Goal: Task Accomplishment & Management: Manage account settings

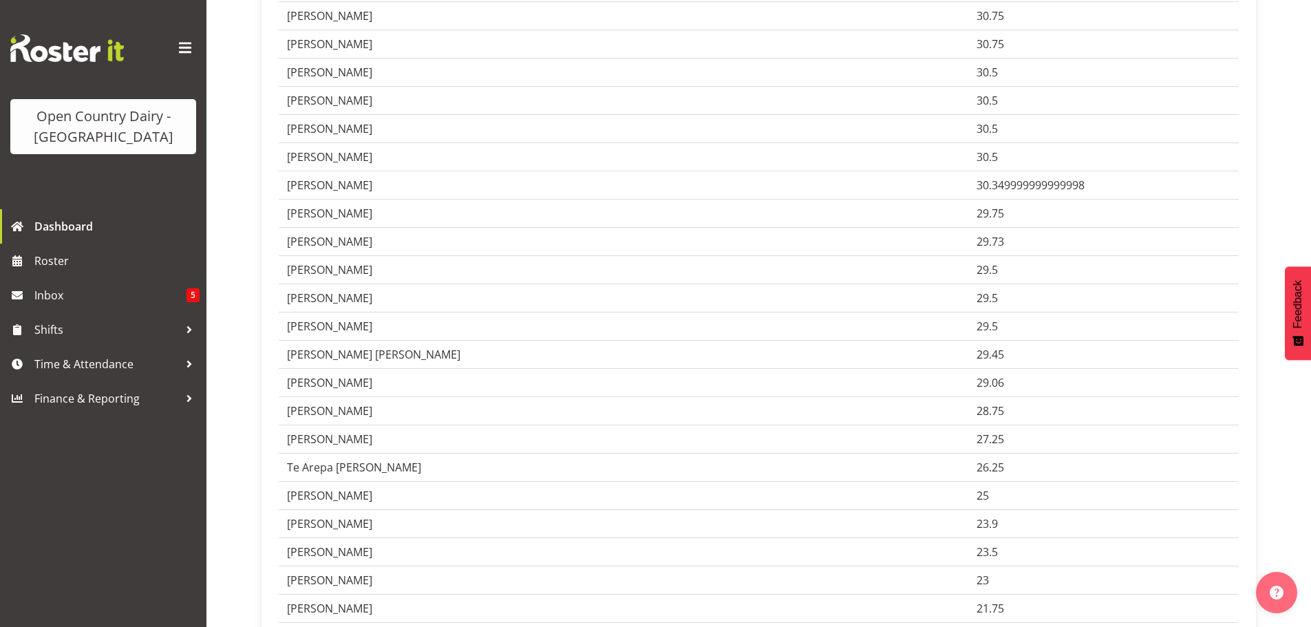
scroll to position [3509, 0]
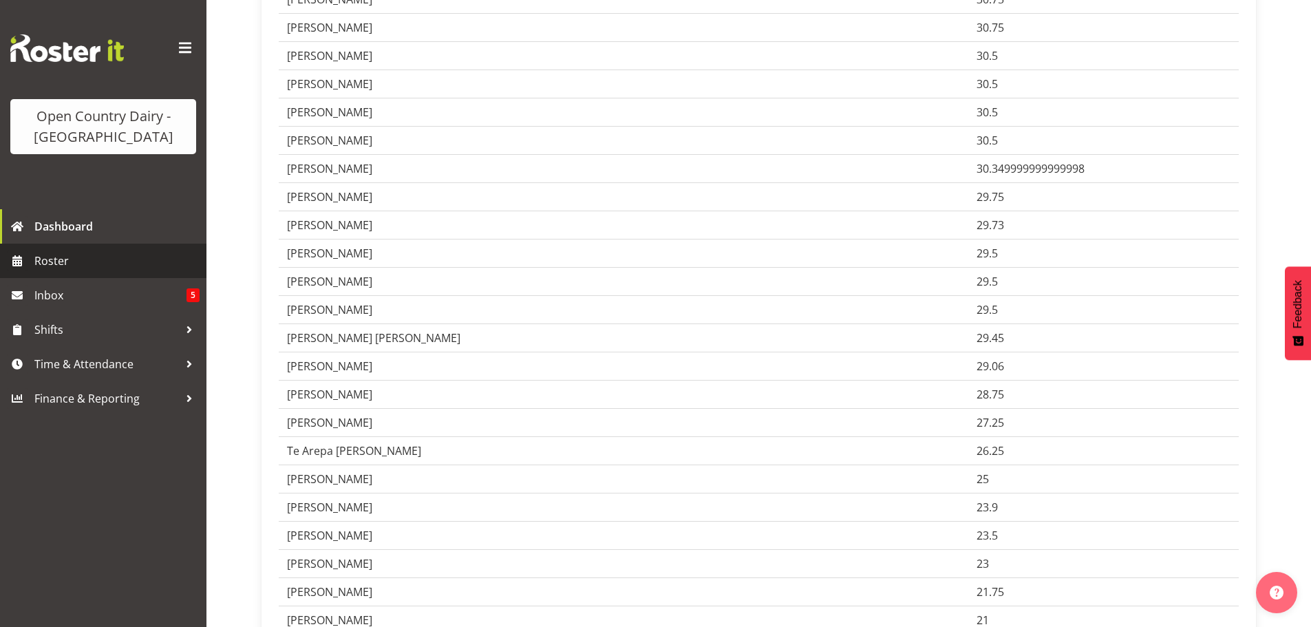
click at [50, 259] on span "Roster" at bounding box center [116, 260] width 165 height 21
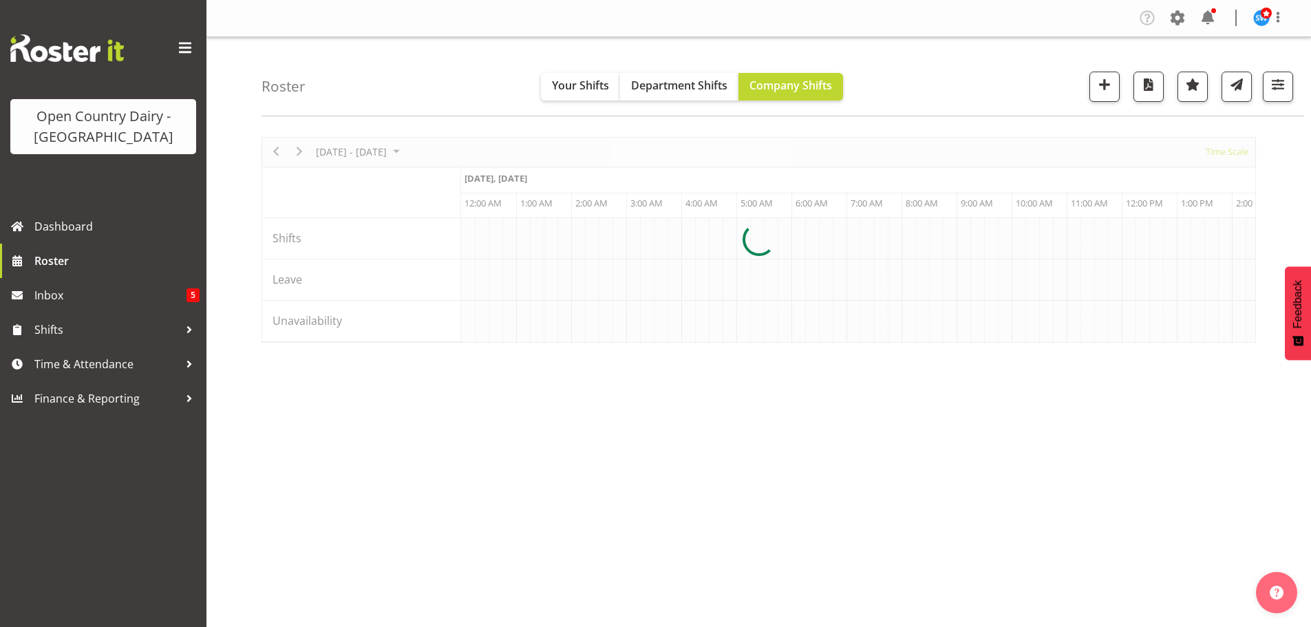
scroll to position [0, 7926]
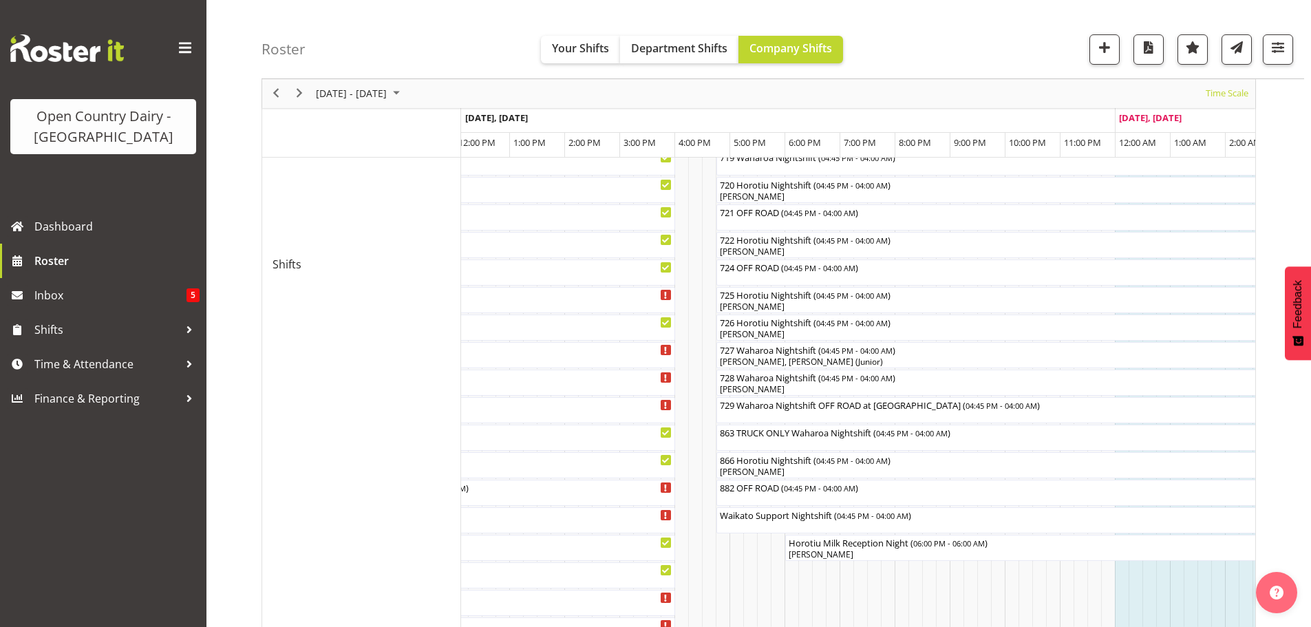
scroll to position [757, 0]
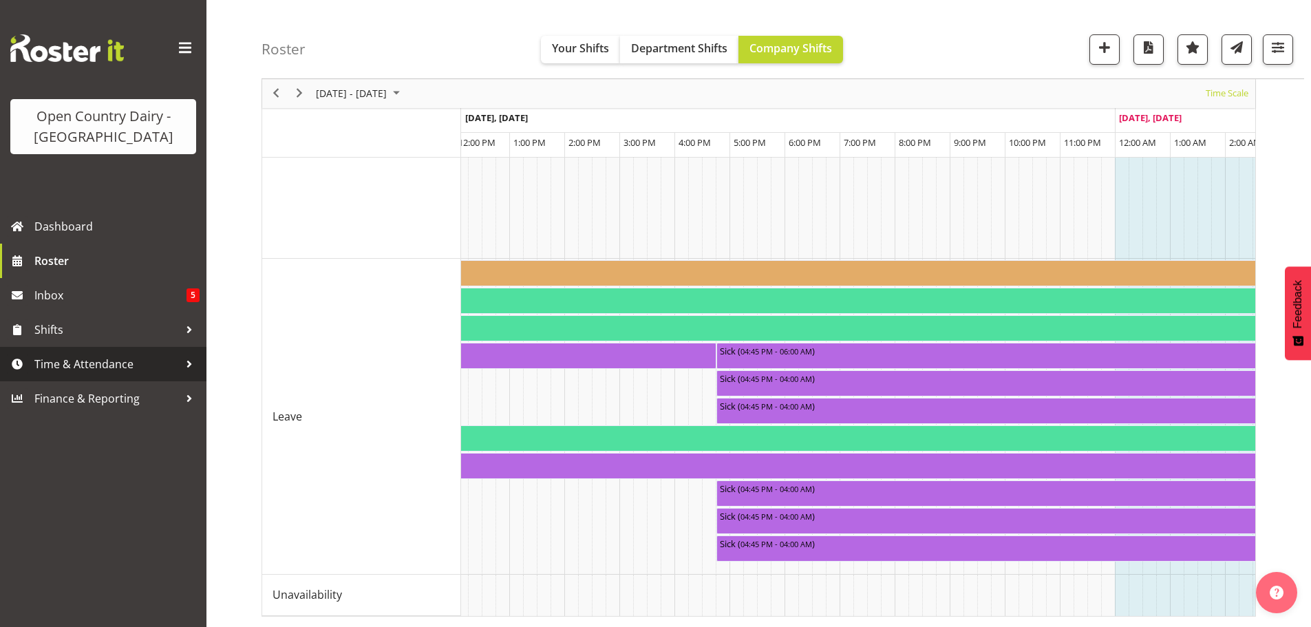
click at [84, 359] on span "Time & Attendance" at bounding box center [106, 364] width 144 height 21
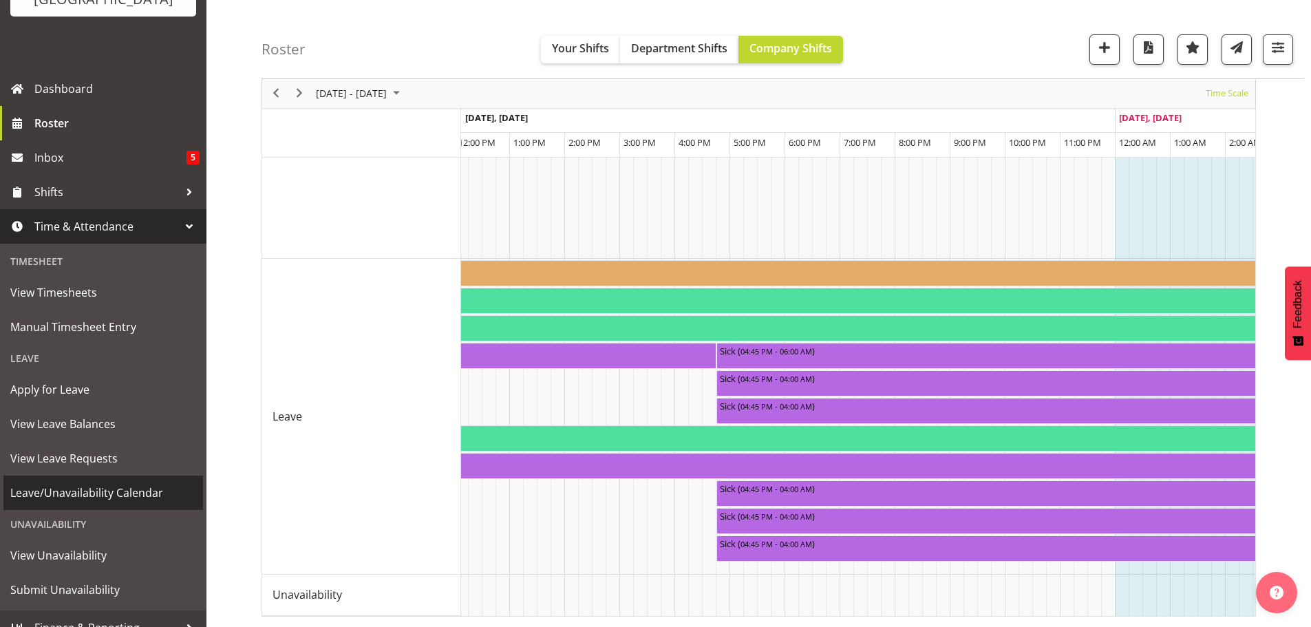
click at [122, 489] on span "Leave/Unavailability Calendar" at bounding box center [103, 492] width 186 height 21
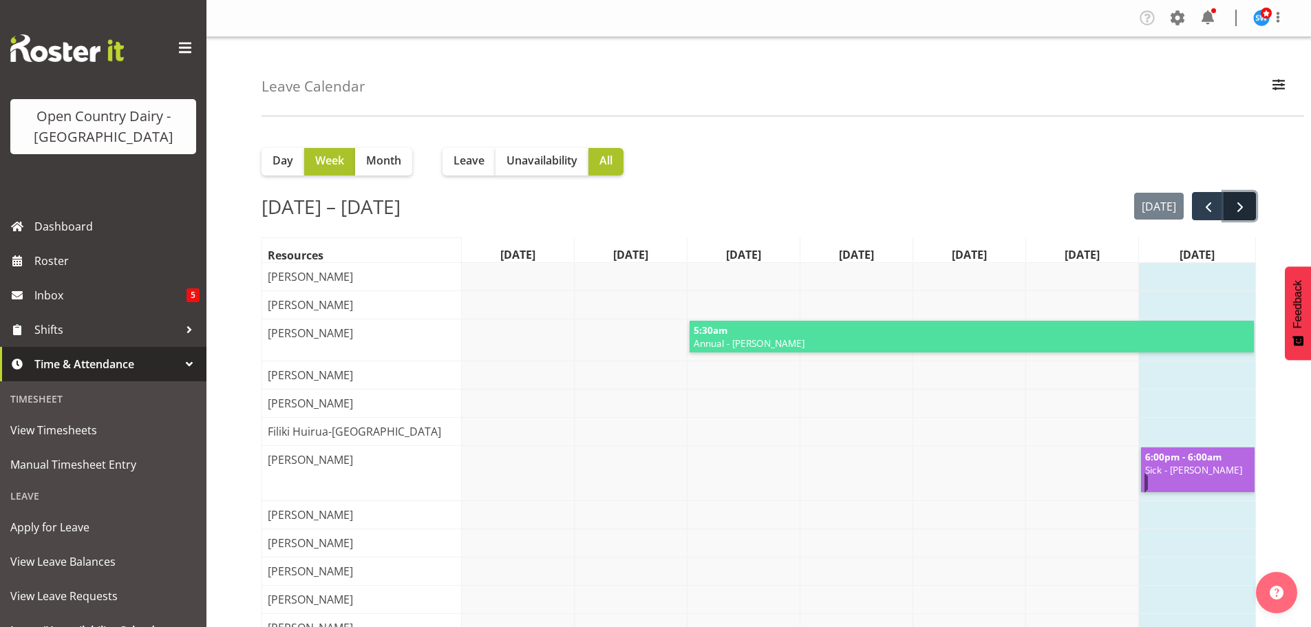
click at [1240, 202] on span "next" at bounding box center [1240, 207] width 17 height 17
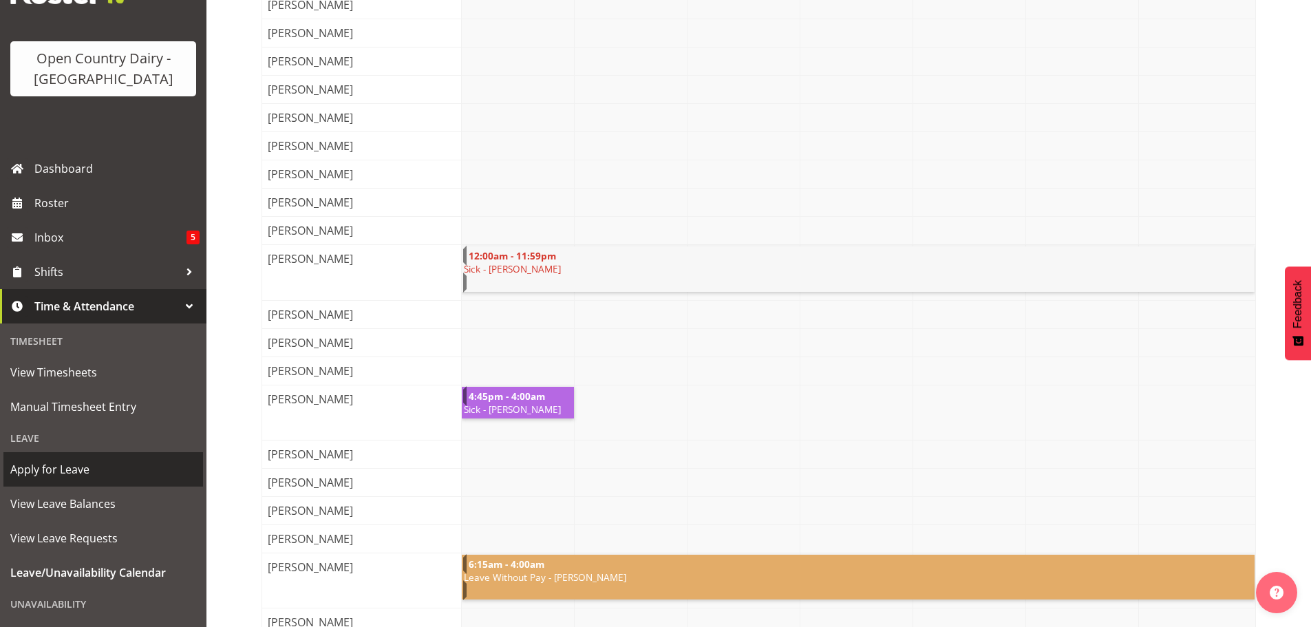
scroll to position [138, 0]
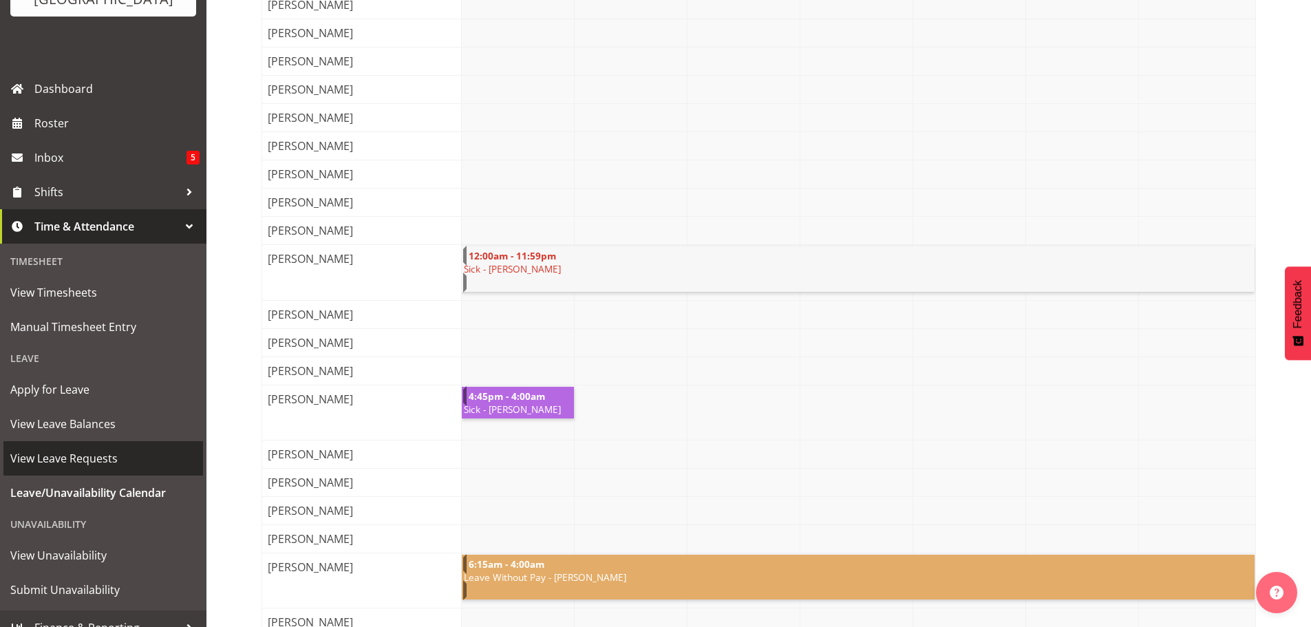
click at [97, 457] on span "View Leave Requests" at bounding box center [103, 458] width 186 height 21
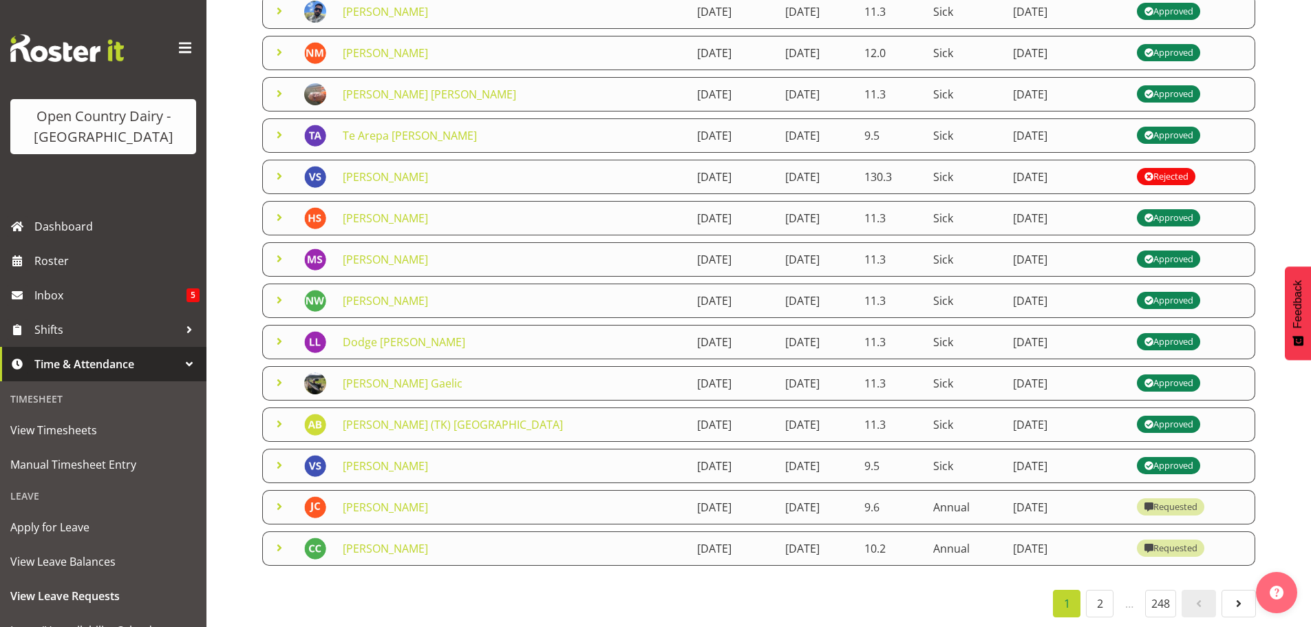
scroll to position [238, 0]
click at [1094, 594] on link "2" at bounding box center [1100, 603] width 28 height 28
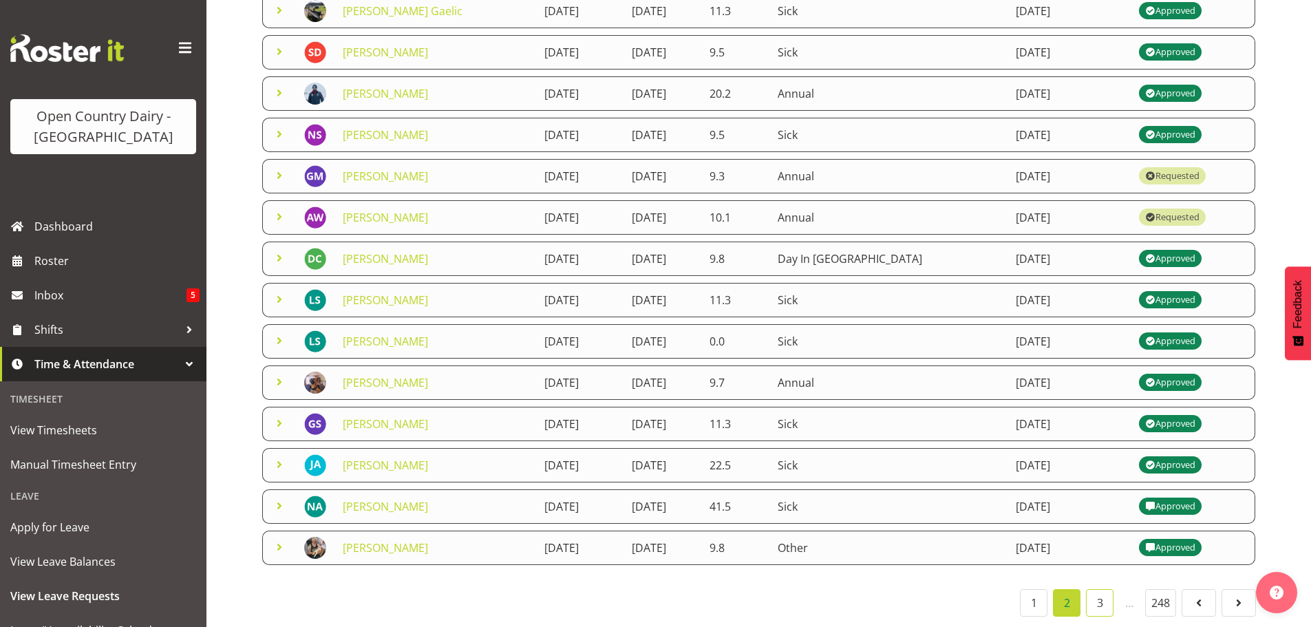
click at [1100, 590] on link "3" at bounding box center [1100, 603] width 28 height 28
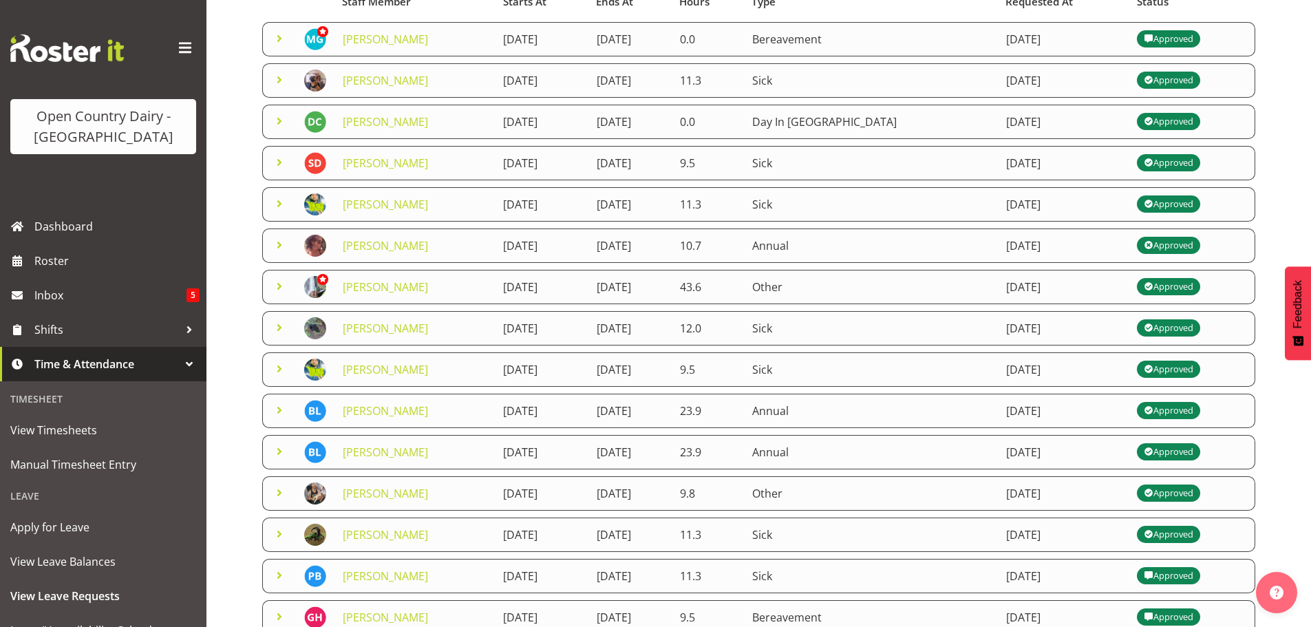
scroll to position [32, 0]
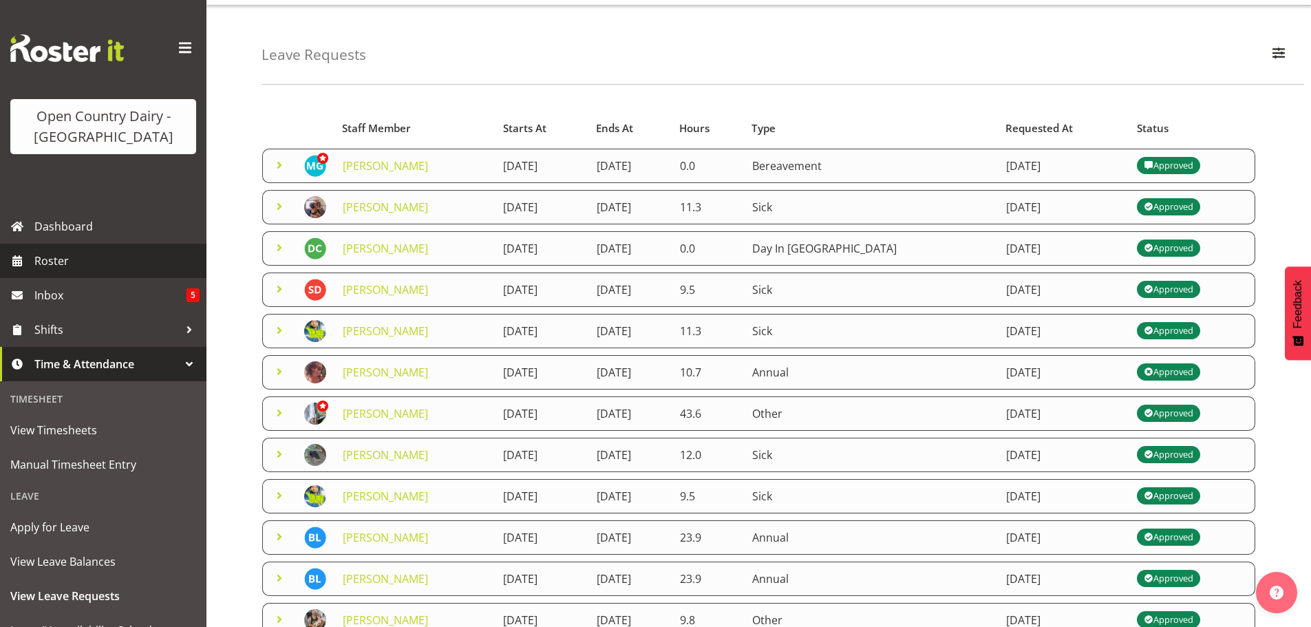
click at [65, 259] on span "Roster" at bounding box center [116, 260] width 165 height 21
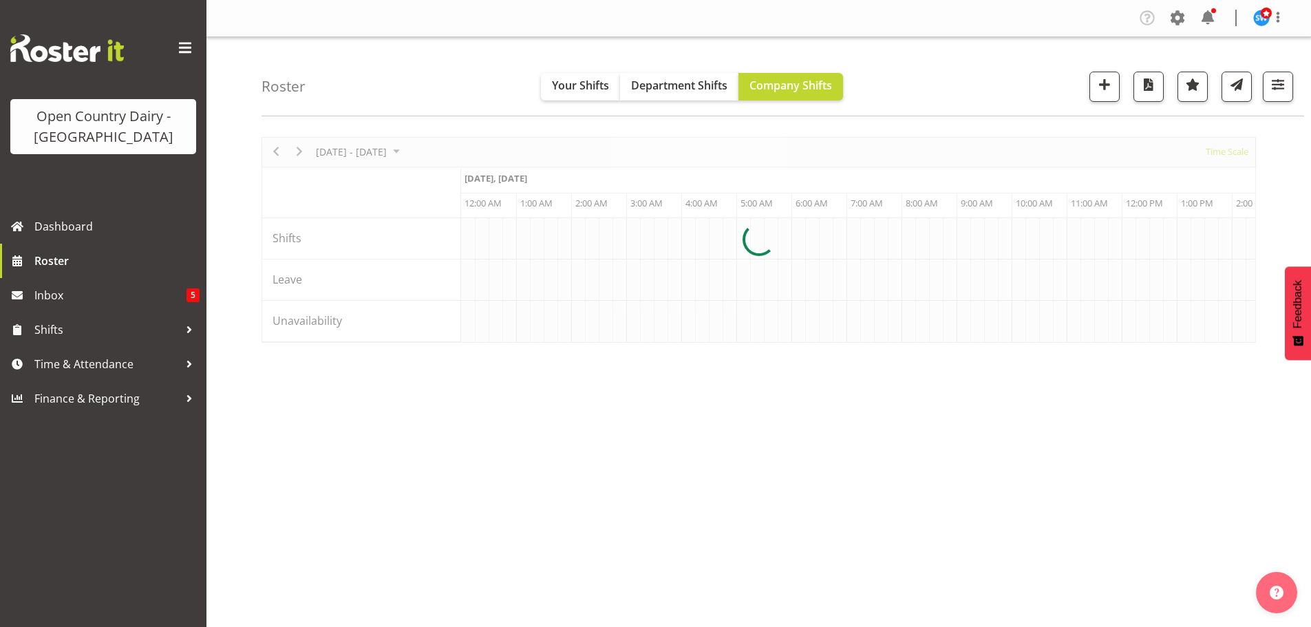
scroll to position [0, 7926]
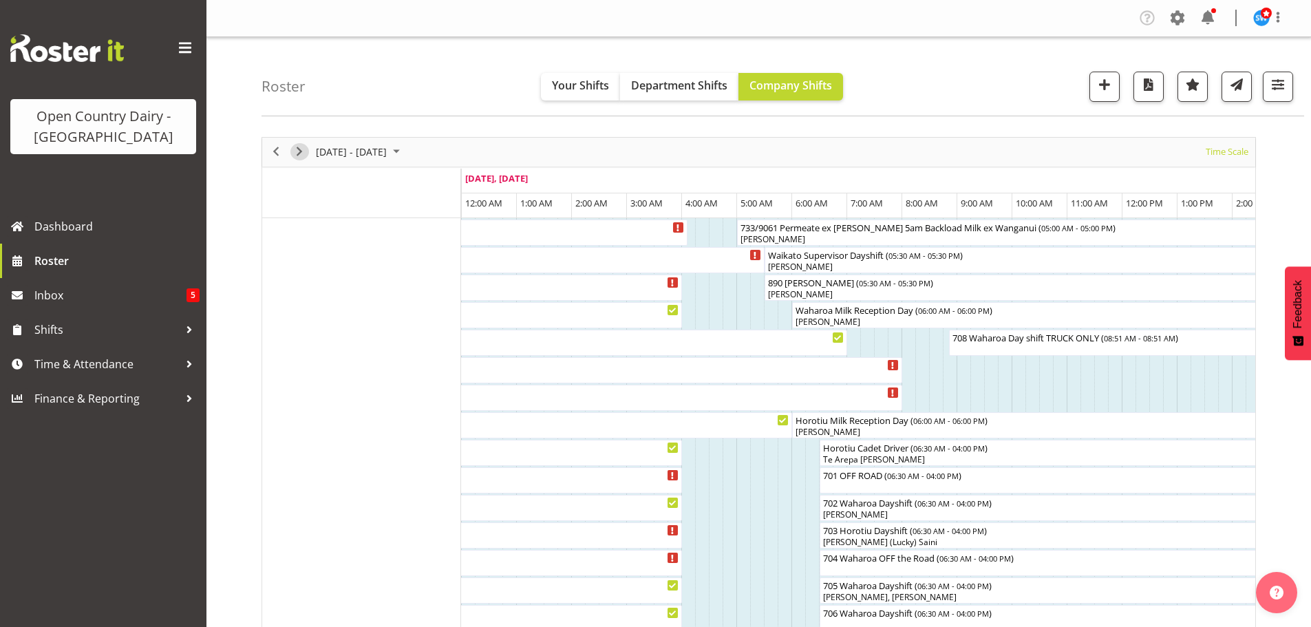
click at [299, 148] on span "Next" at bounding box center [299, 151] width 17 height 17
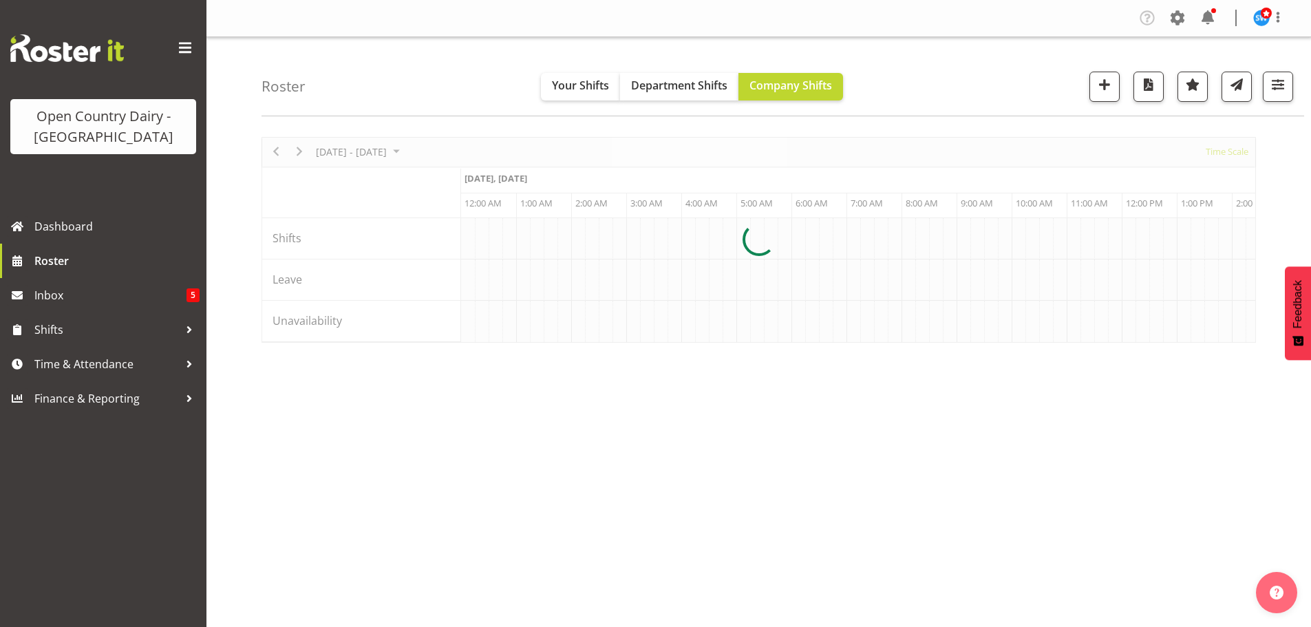
click at [299, 148] on div at bounding box center [758, 240] width 994 height 206
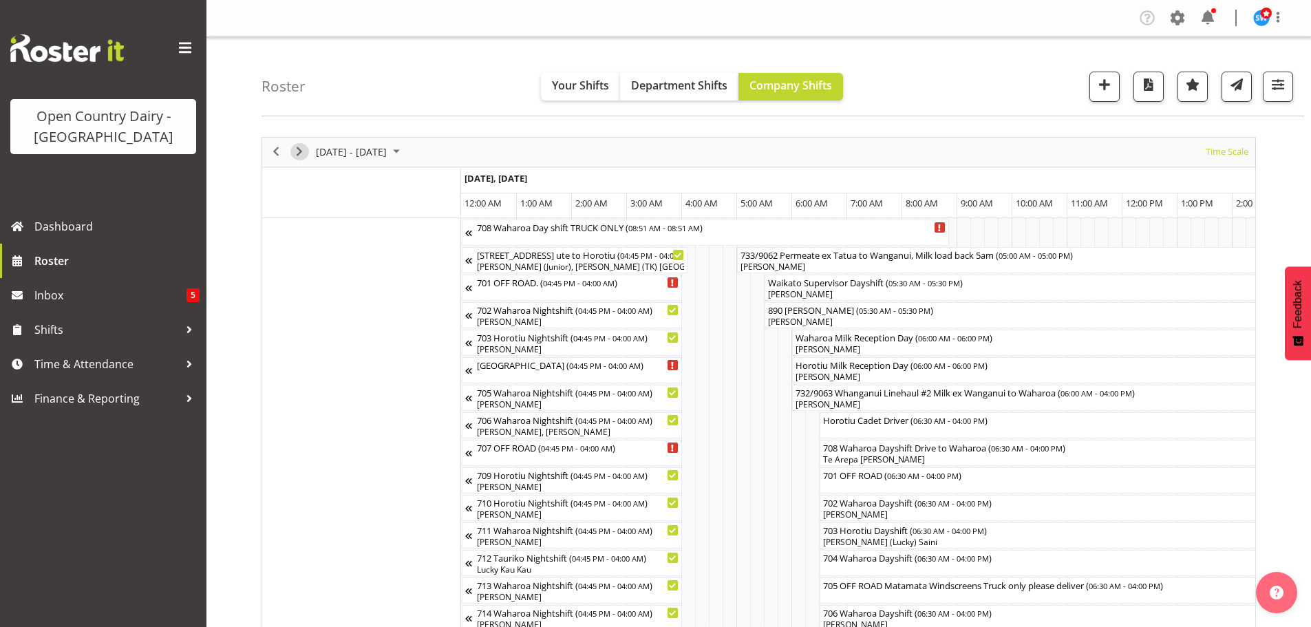
click at [299, 151] on span "Next" at bounding box center [299, 151] width 17 height 17
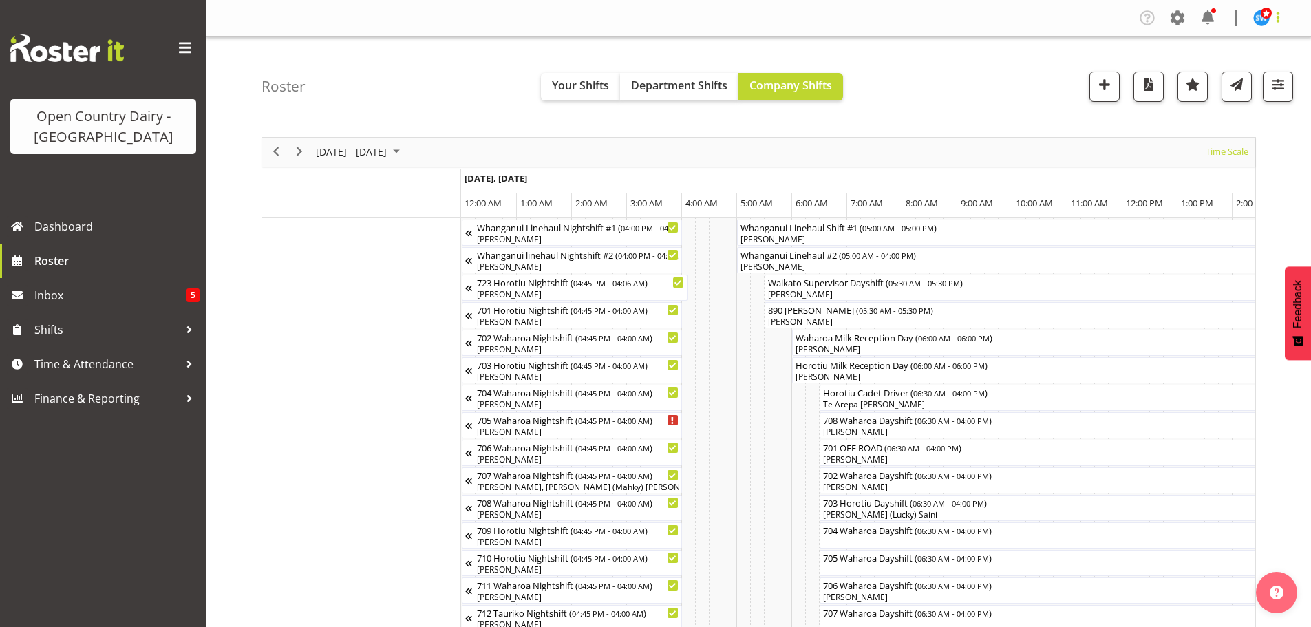
click at [1273, 13] on span at bounding box center [1277, 17] width 17 height 17
click at [1207, 68] on link "Log Out" at bounding box center [1220, 72] width 132 height 25
